Goal: Information Seeking & Learning: Understand process/instructions

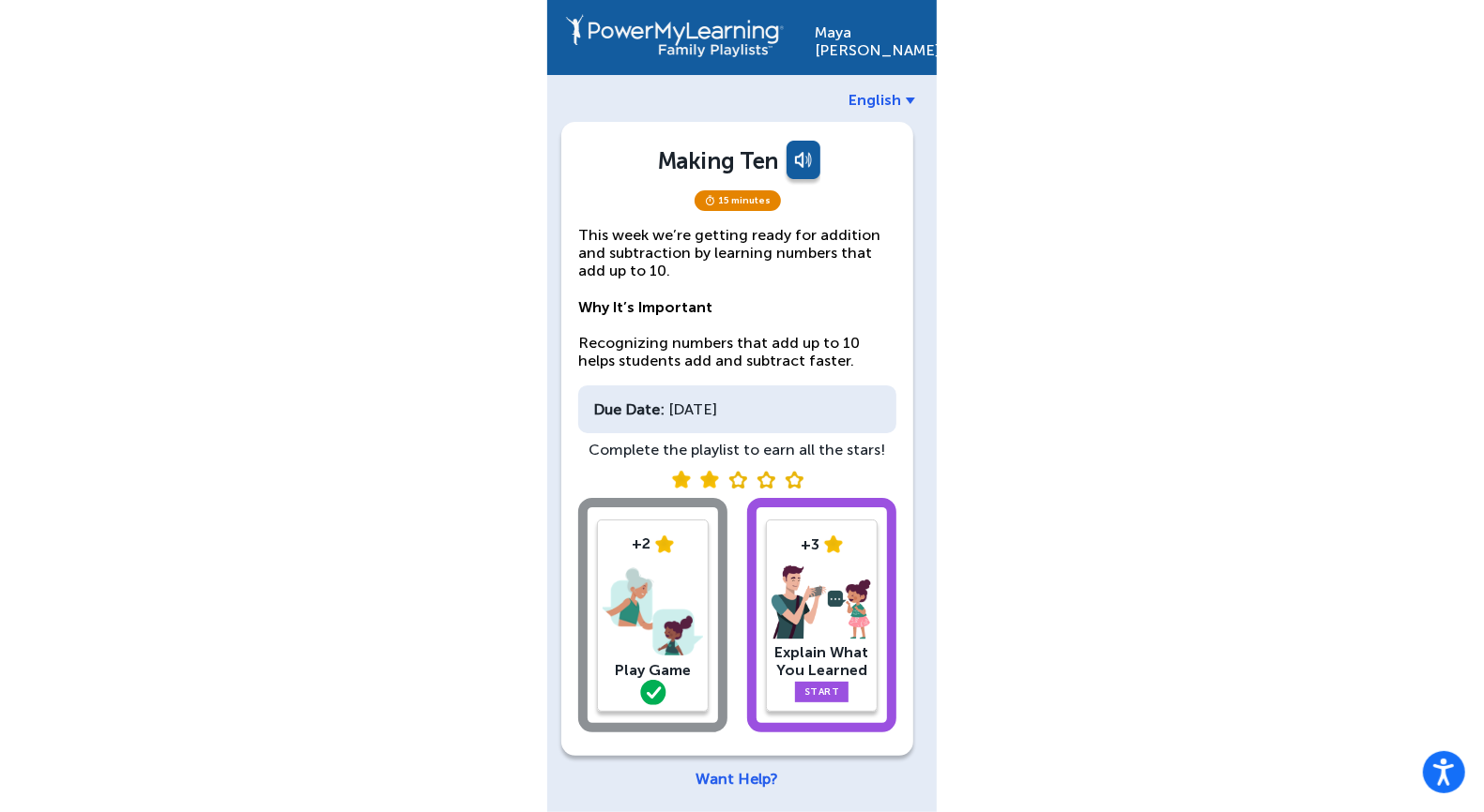
click at [483, 387] on div "[PERSON_NAME] English Making Ten 15 minutes This week we’re getting ready for a…" at bounding box center [742, 410] width 1484 height 821
click at [483, 370] on div "[PERSON_NAME] English Making Ten 15 minutes This week we’re getting ready for a…" at bounding box center [742, 410] width 1484 height 821
click at [483, 236] on div "[PERSON_NAME] English Making Ten 15 minutes This week we’re getting ready for a…" at bounding box center [742, 410] width 1484 height 821
click at [483, 404] on div "[PERSON_NAME] English Making Ten 15 minutes This week we’re getting ready for a…" at bounding box center [742, 410] width 1484 height 821
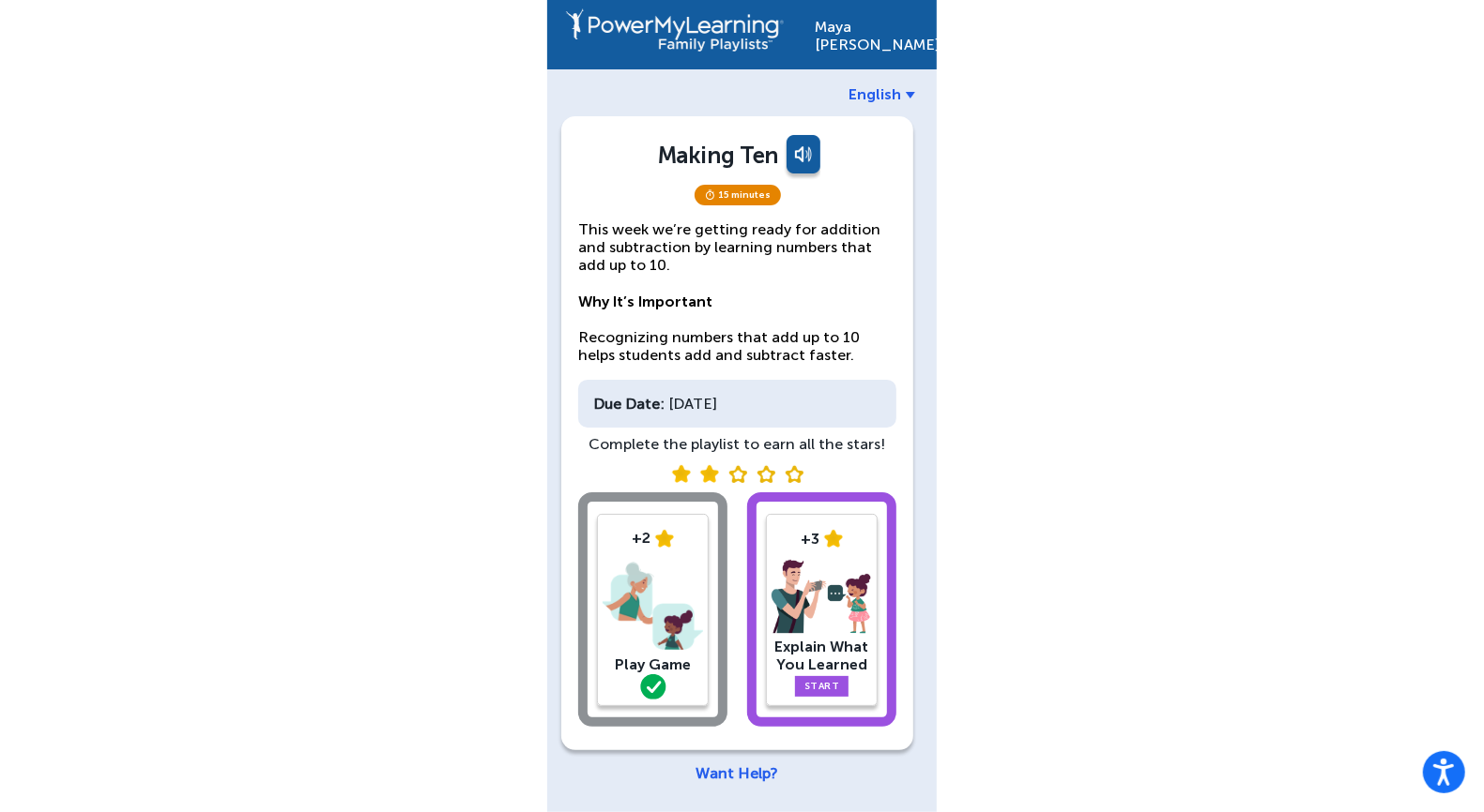
scroll to position [8, 0]
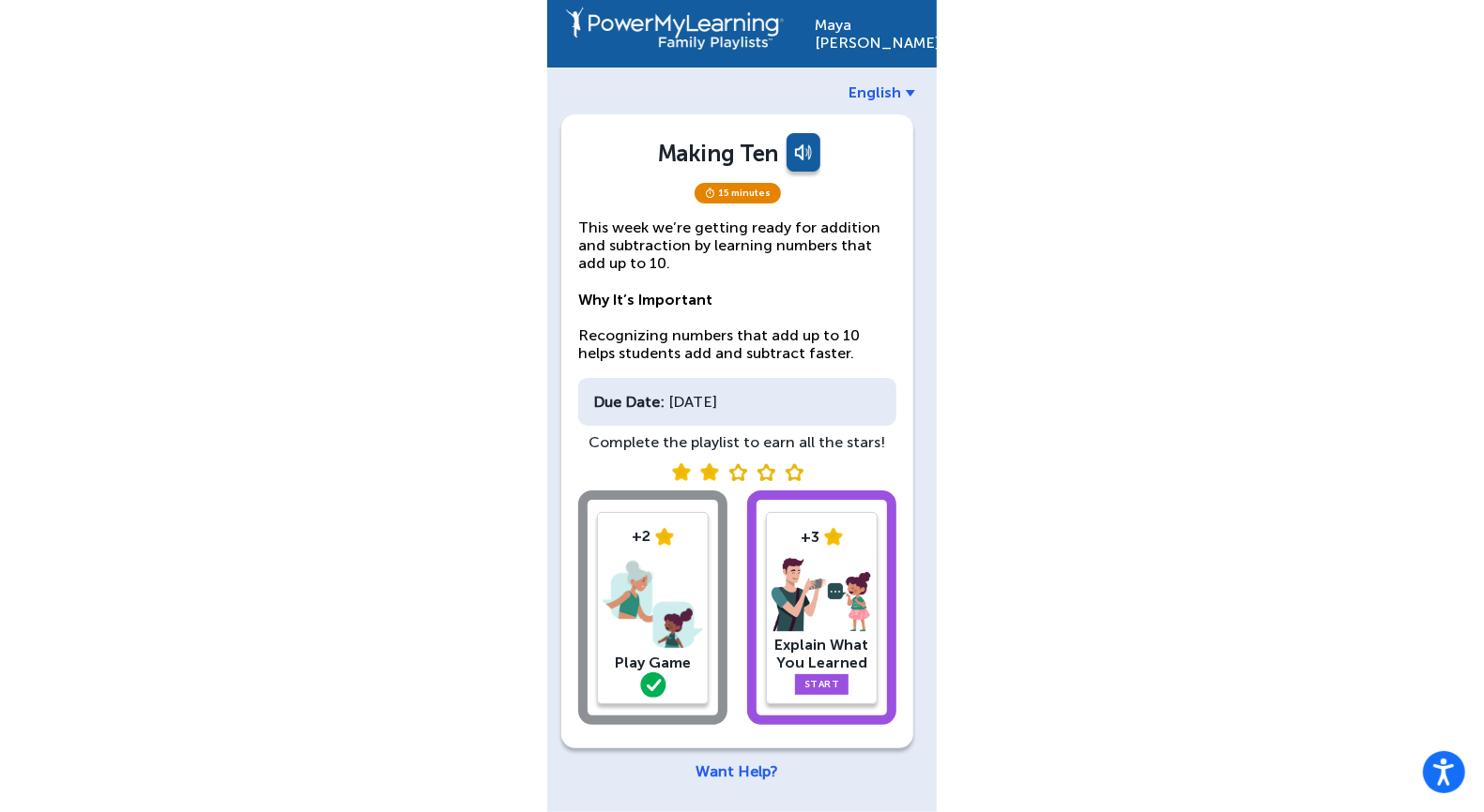
click at [483, 376] on div "[PERSON_NAME] English Making Ten 15 minutes This week we’re getting ready for a…" at bounding box center [742, 403] width 1484 height 821
click at [483, 682] on div "[PERSON_NAME] English Making Ten 15 minutes This week we’re getting ready for a…" at bounding box center [742, 403] width 1484 height 821
click at [483, 588] on img at bounding box center [821, 595] width 100 height 75
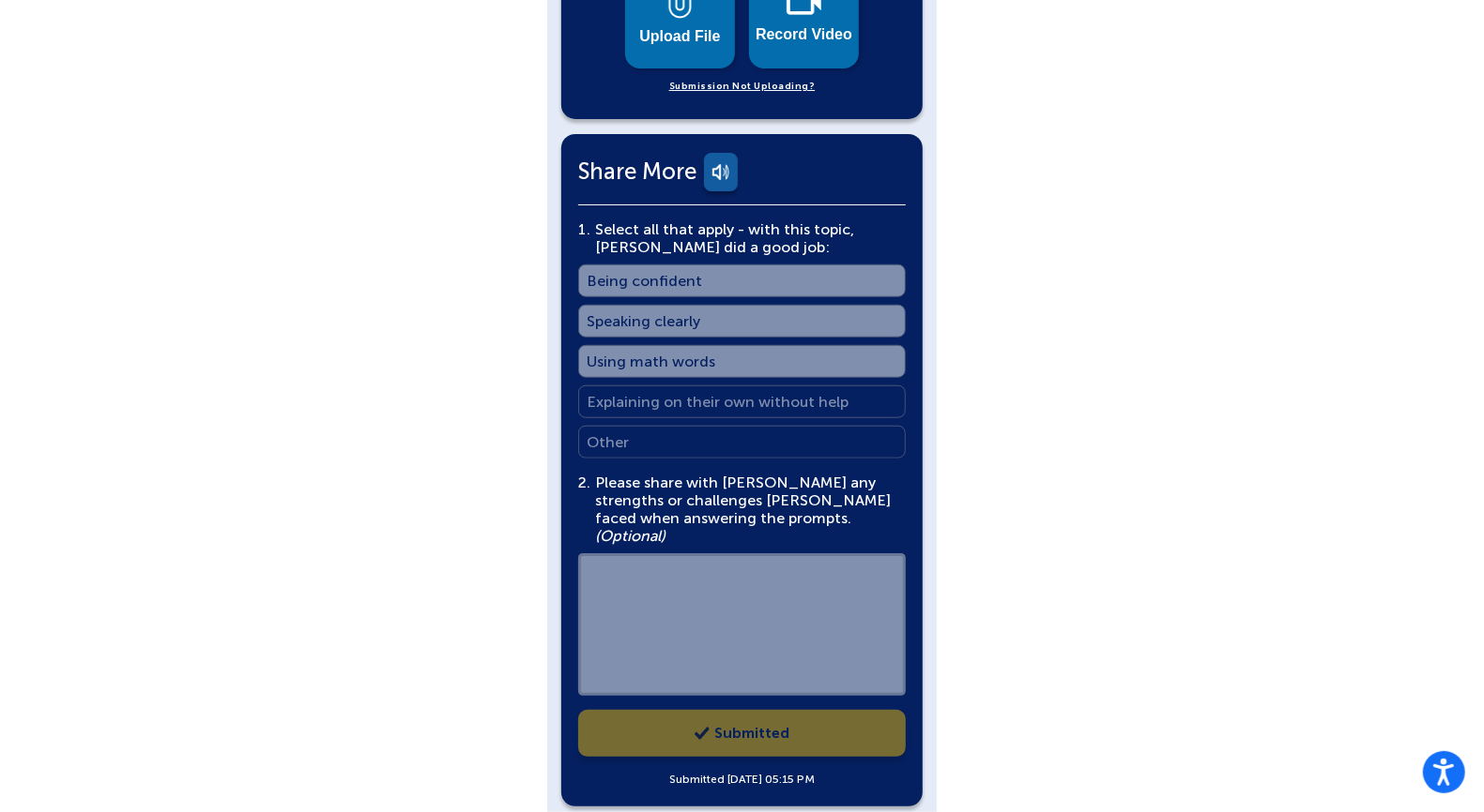
scroll to position [1111, 0]
